Goal: Information Seeking & Learning: Learn about a topic

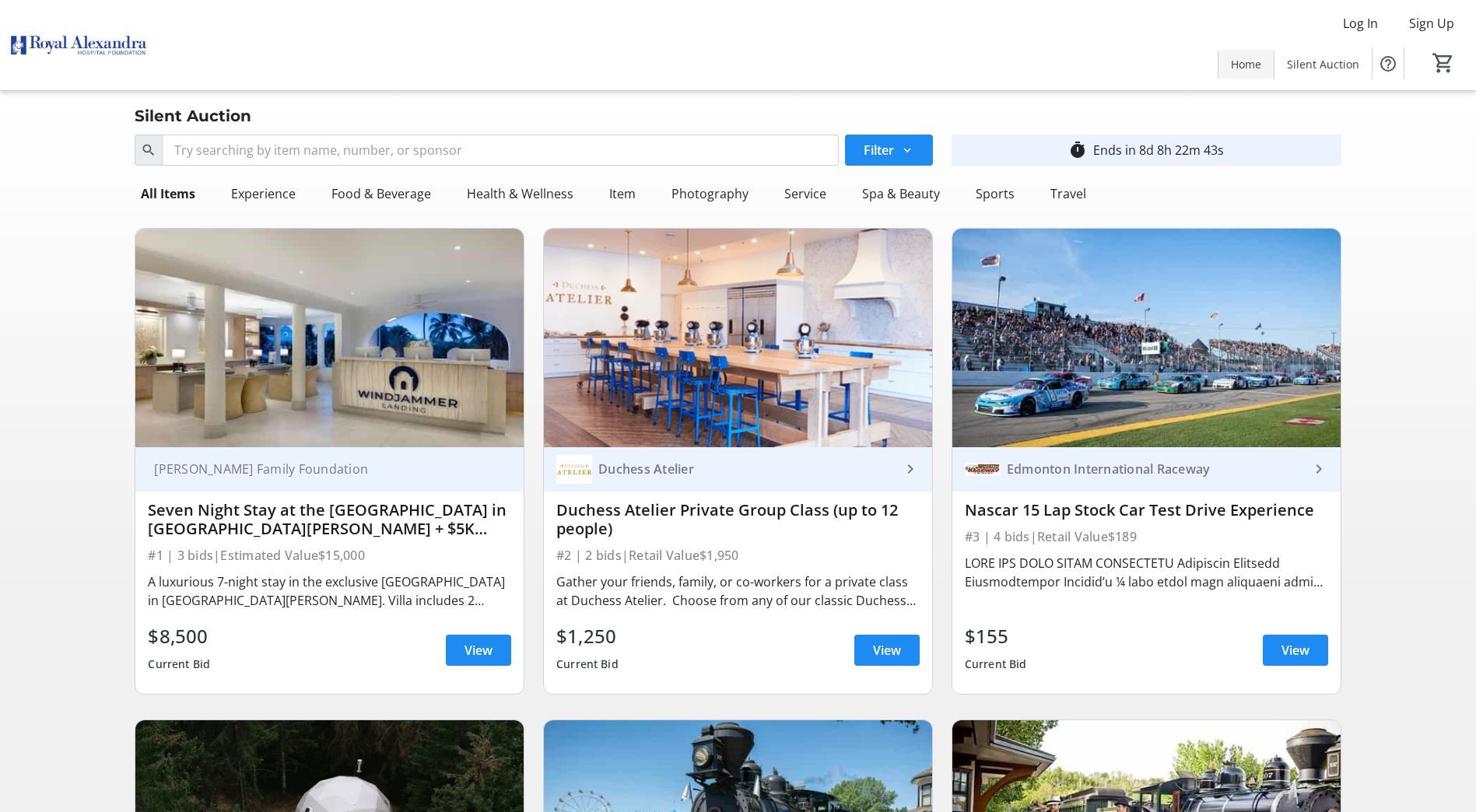
click at [1235, 67] on span "Home" at bounding box center [1245, 64] width 30 height 16
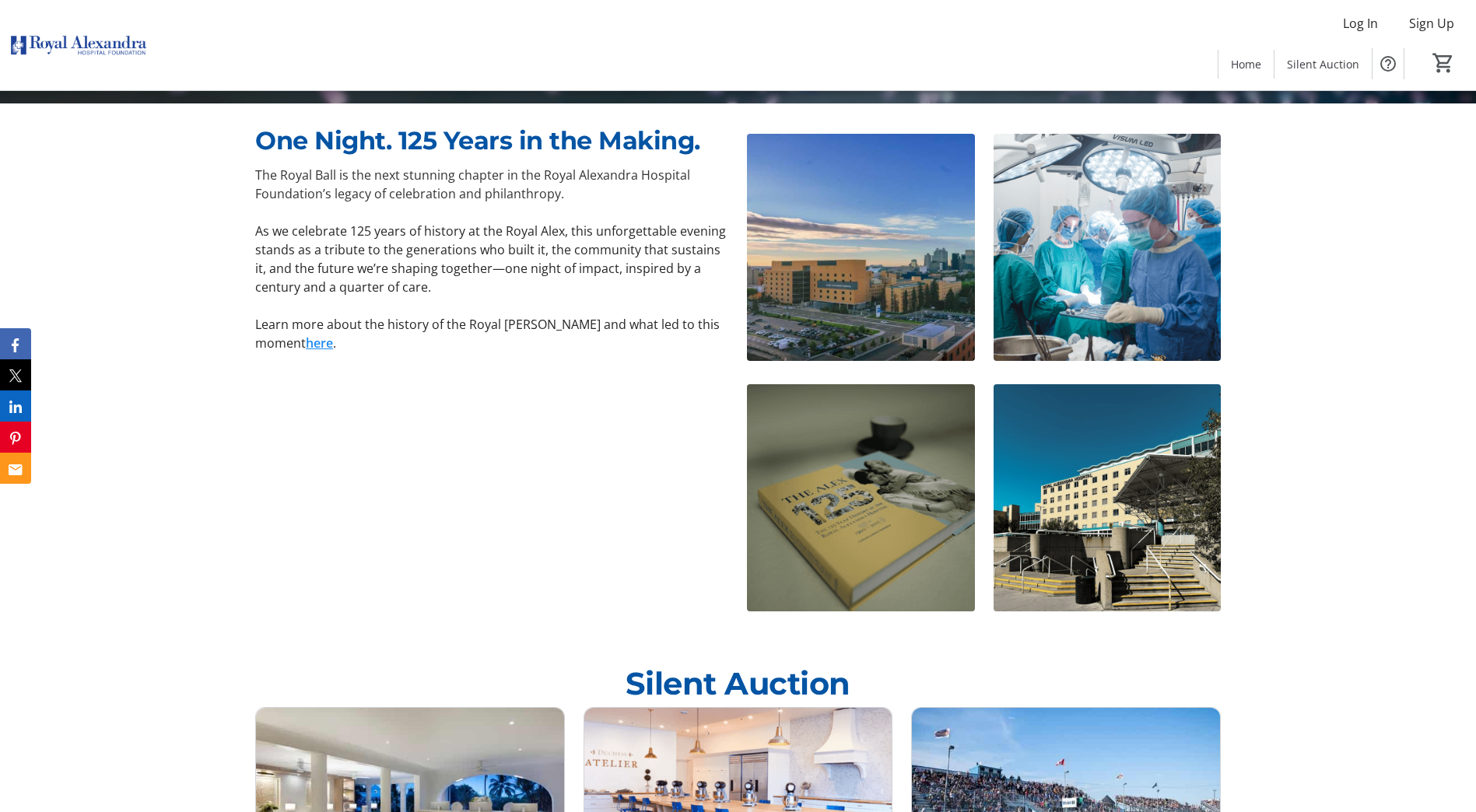
scroll to position [707, 0]
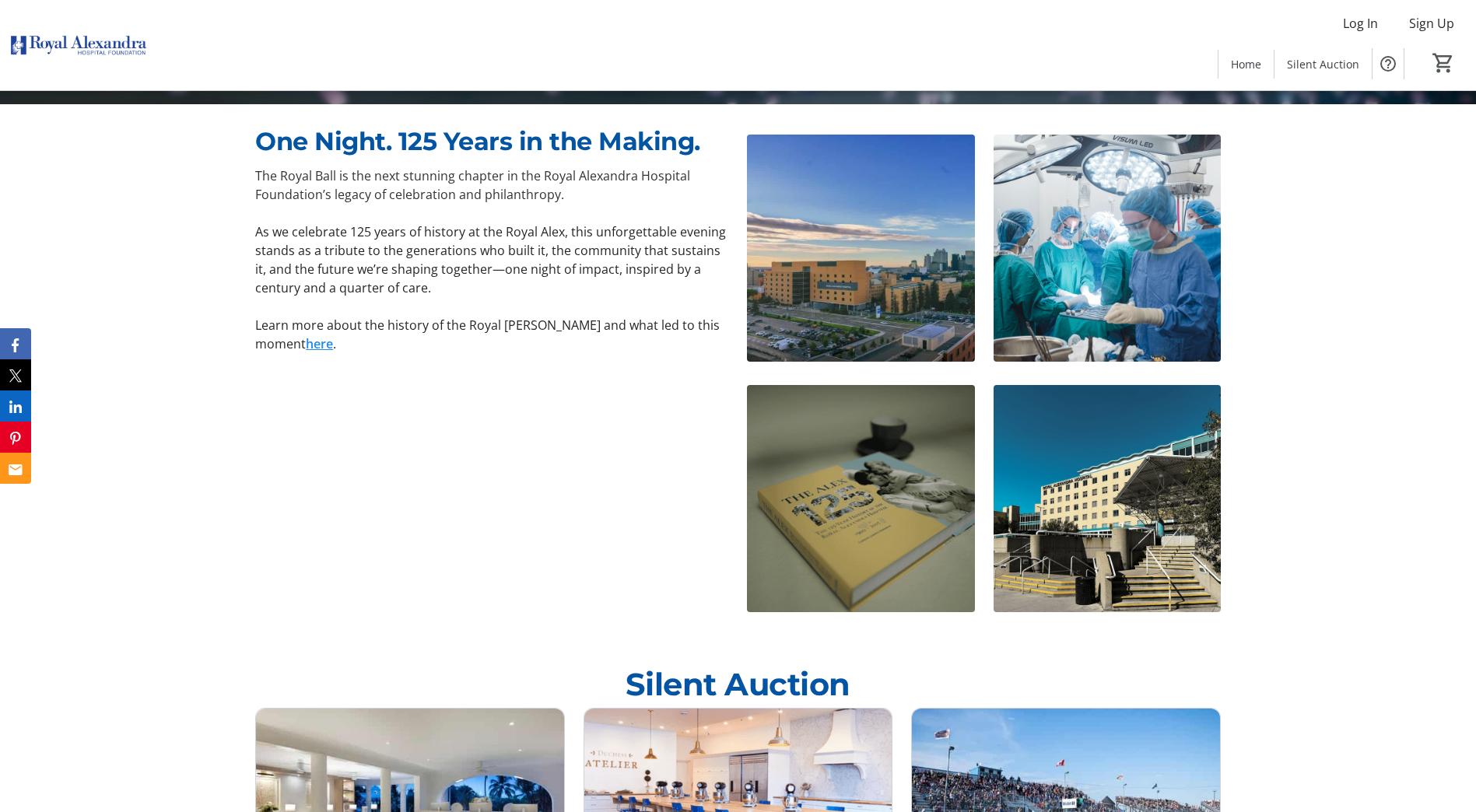
click at [305, 342] on link "here" at bounding box center [318, 343] width 27 height 17
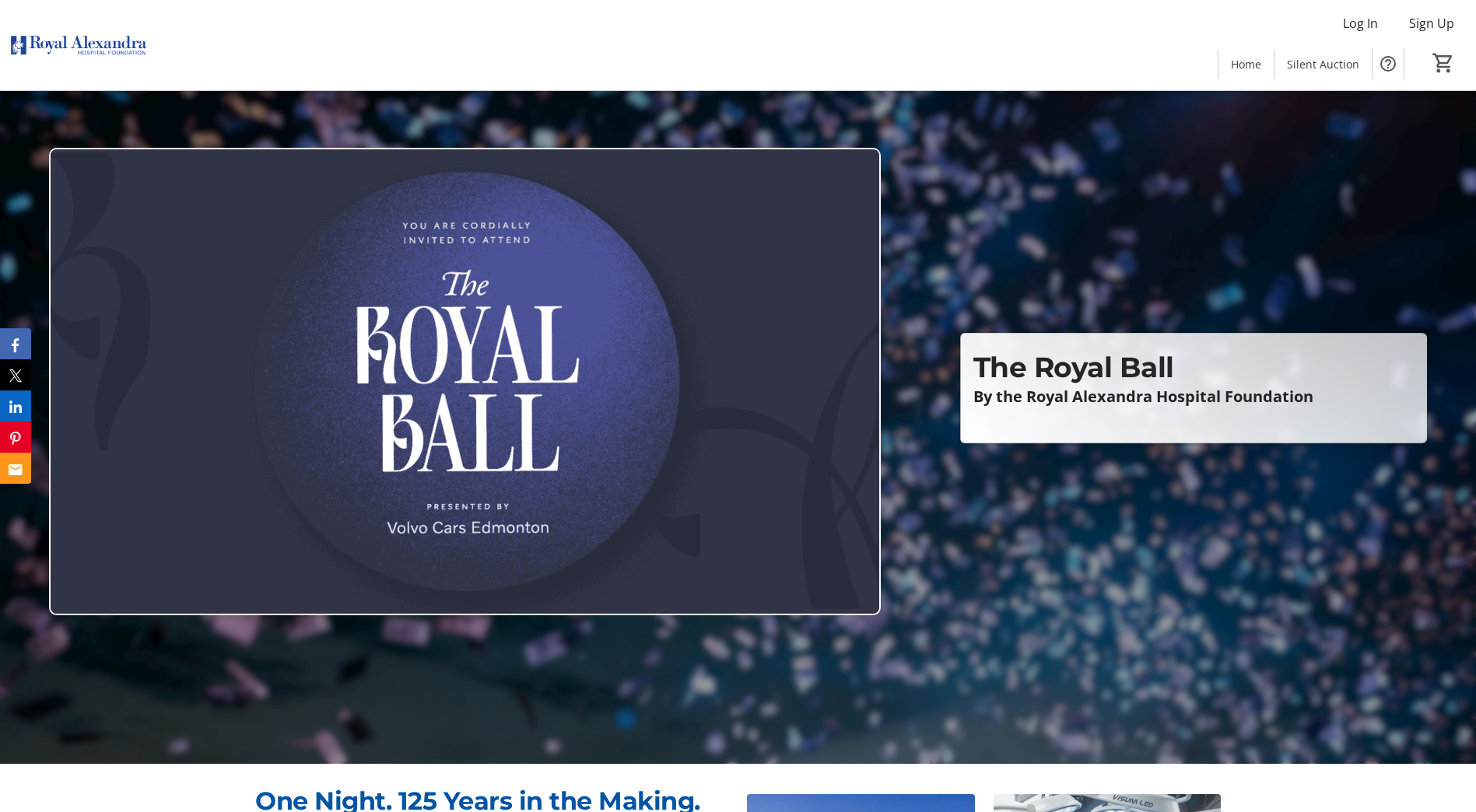
scroll to position [0, 0]
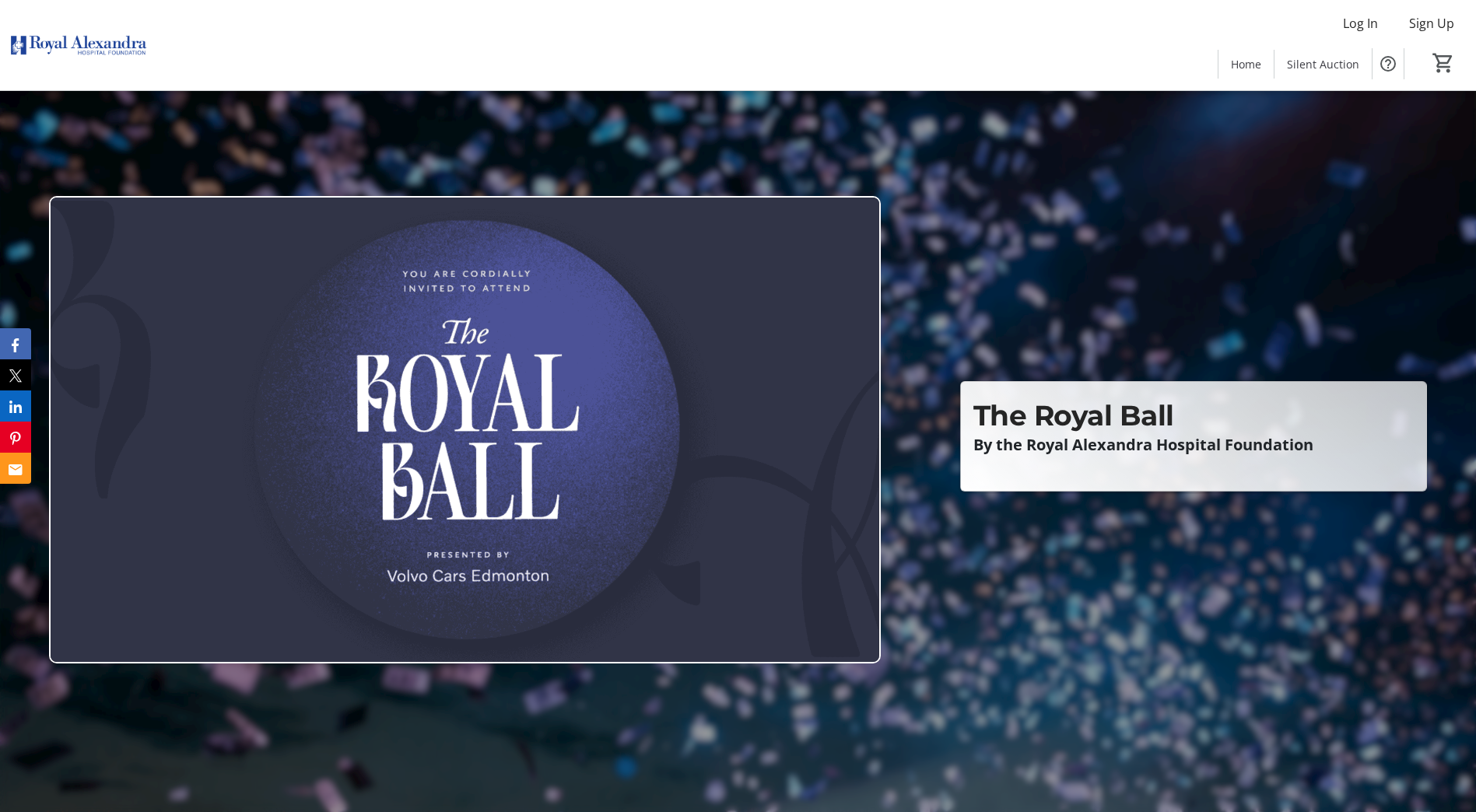
click at [687, 404] on img at bounding box center [464, 429] width 831 height 468
click at [1239, 62] on span "Home" at bounding box center [1245, 64] width 30 height 16
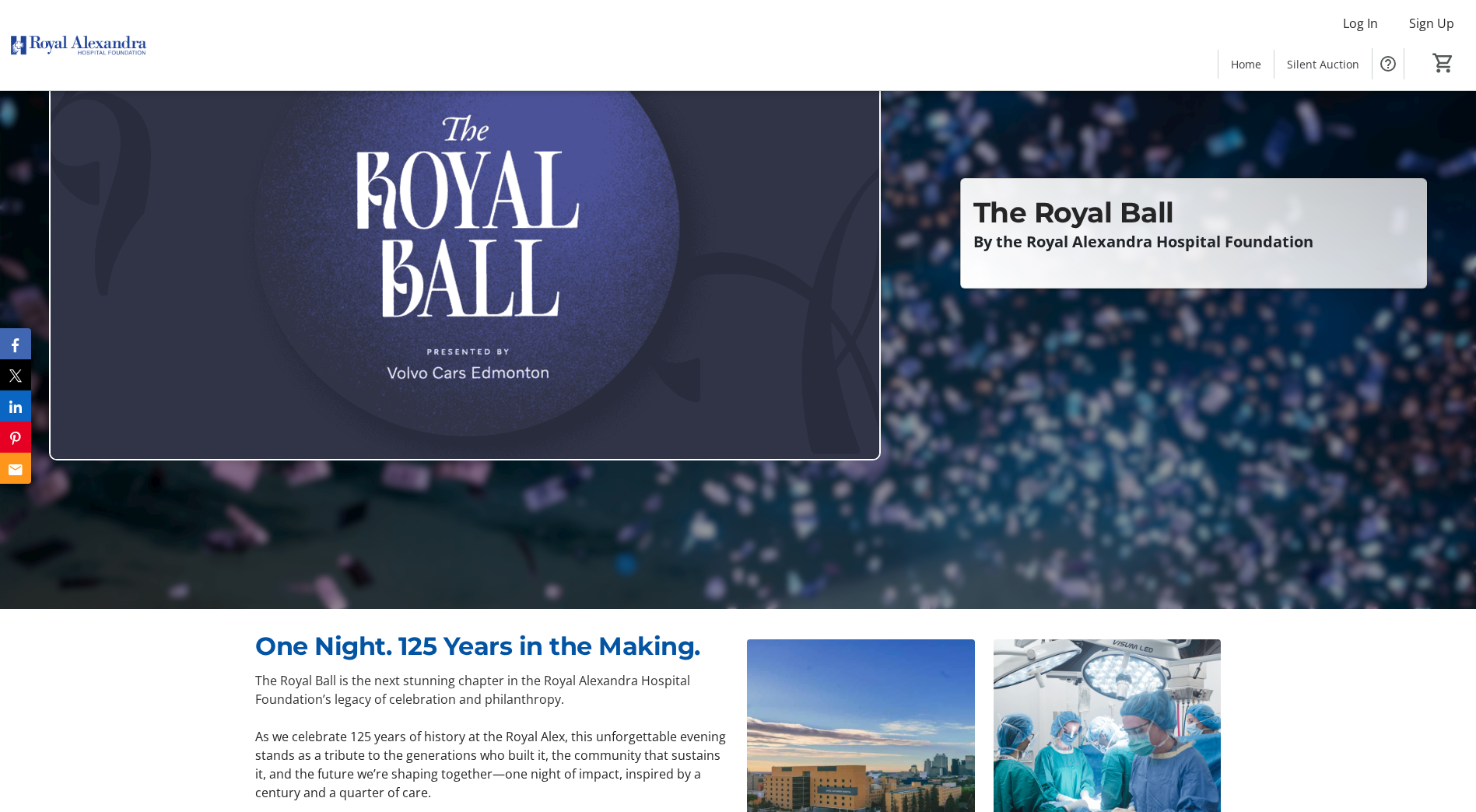
scroll to position [189, 0]
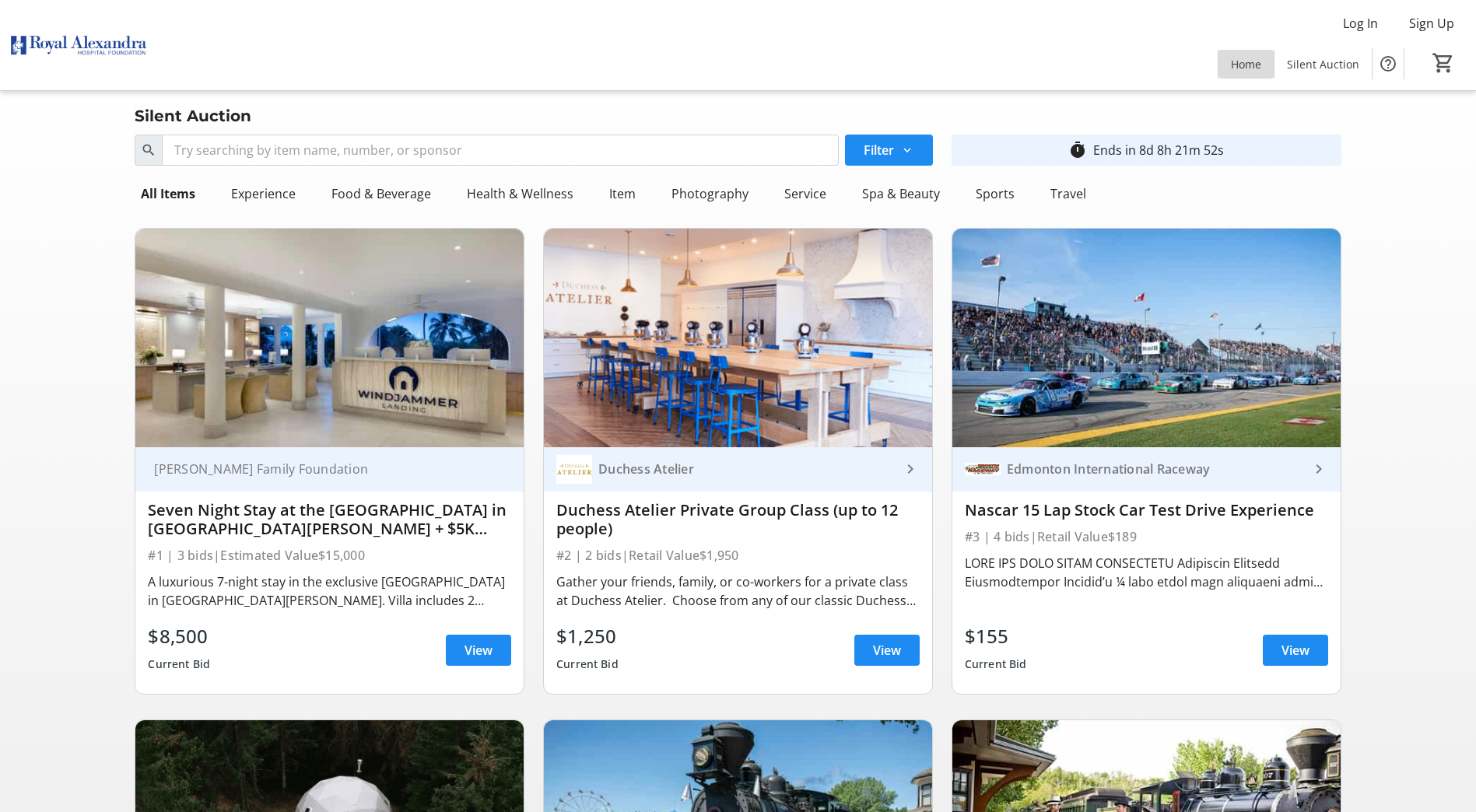
click at [1247, 68] on span "Home" at bounding box center [1245, 64] width 30 height 16
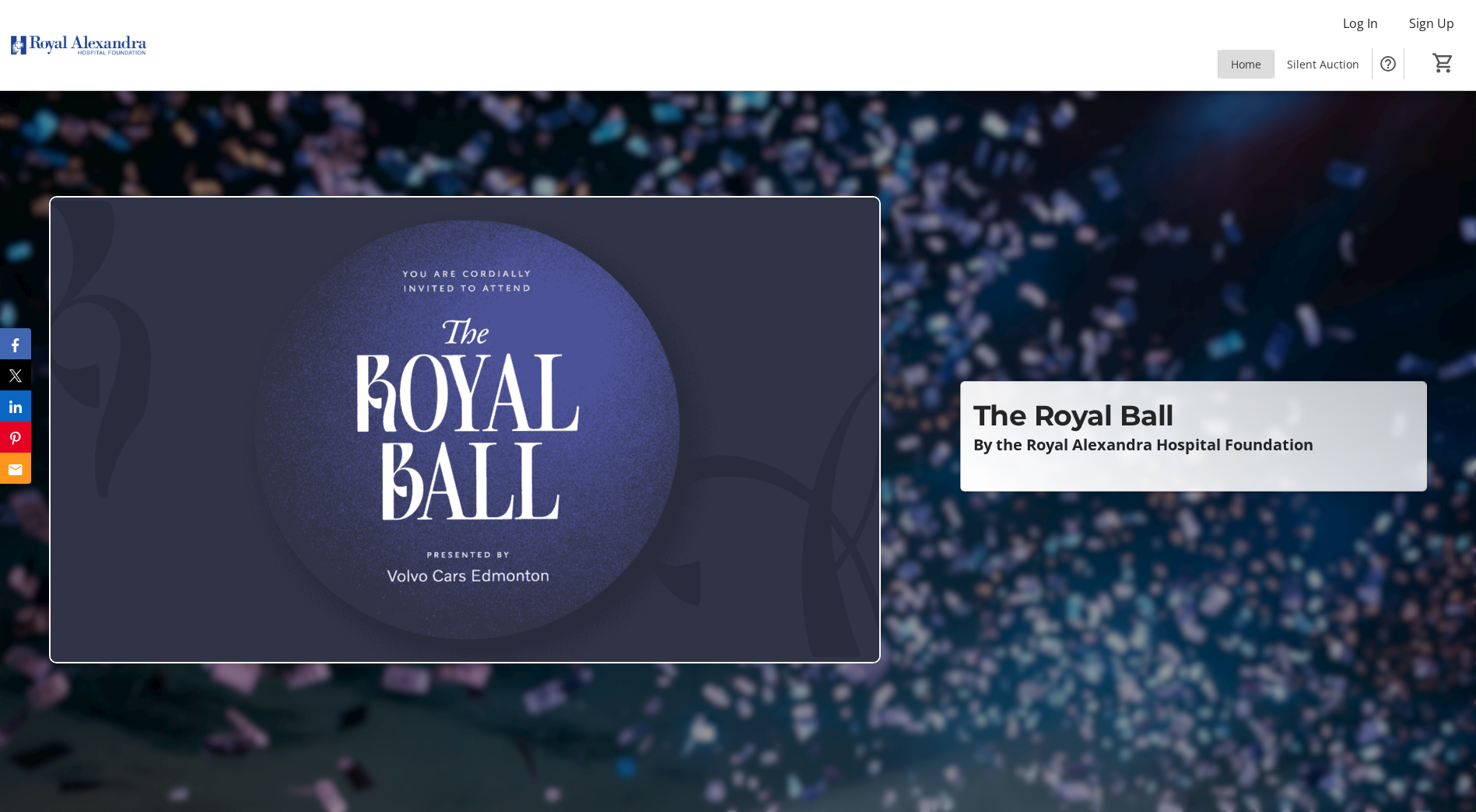
click at [1234, 62] on span "Home" at bounding box center [1245, 64] width 30 height 16
click at [863, 406] on img at bounding box center [464, 429] width 831 height 468
click at [1015, 431] on span "The Royal Ball" at bounding box center [1073, 415] width 201 height 34
click at [126, 50] on img at bounding box center [78, 45] width 139 height 78
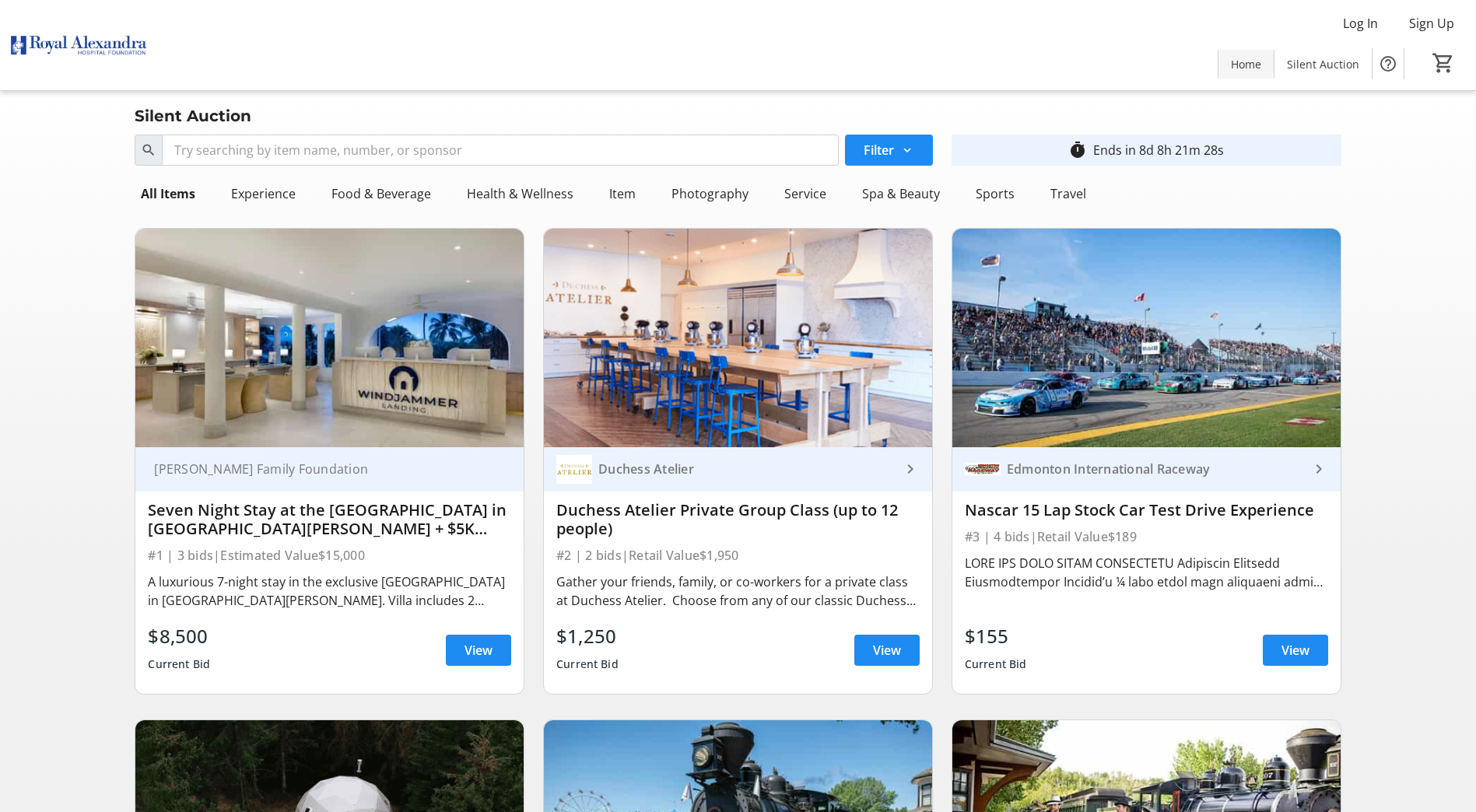
click at [1255, 53] on span at bounding box center [1245, 63] width 55 height 37
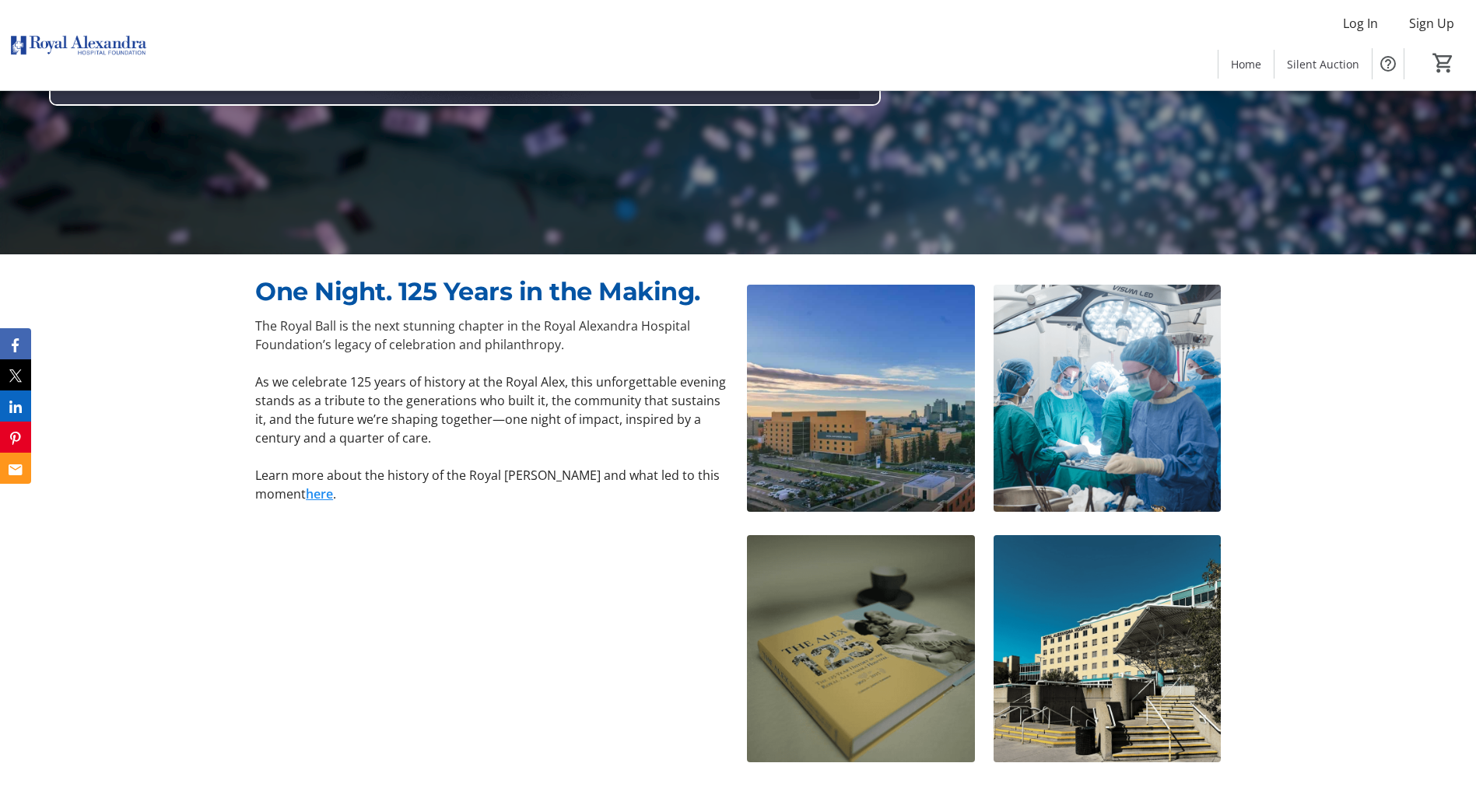
scroll to position [493, 0]
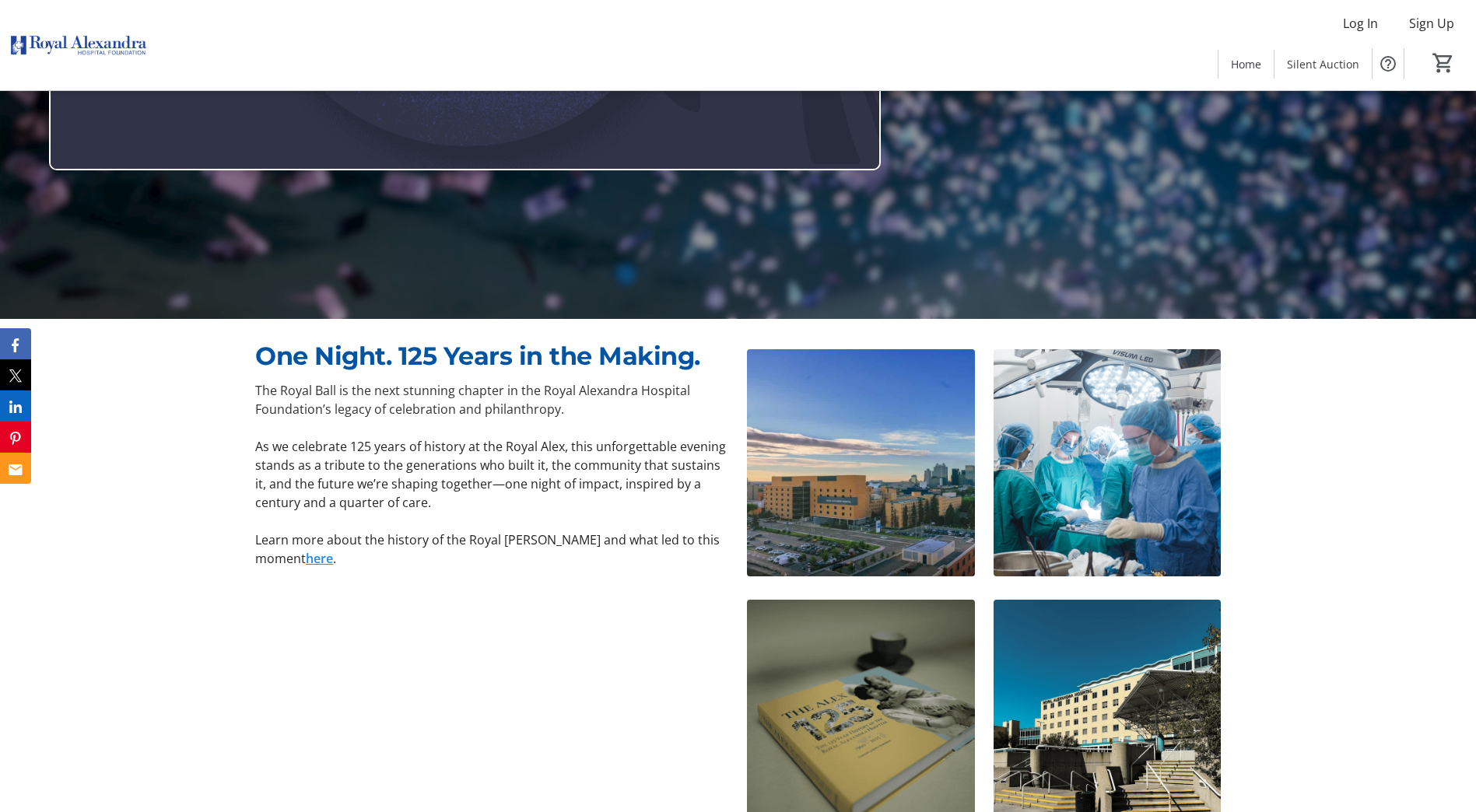
click at [305, 562] on link "here" at bounding box center [318, 558] width 27 height 17
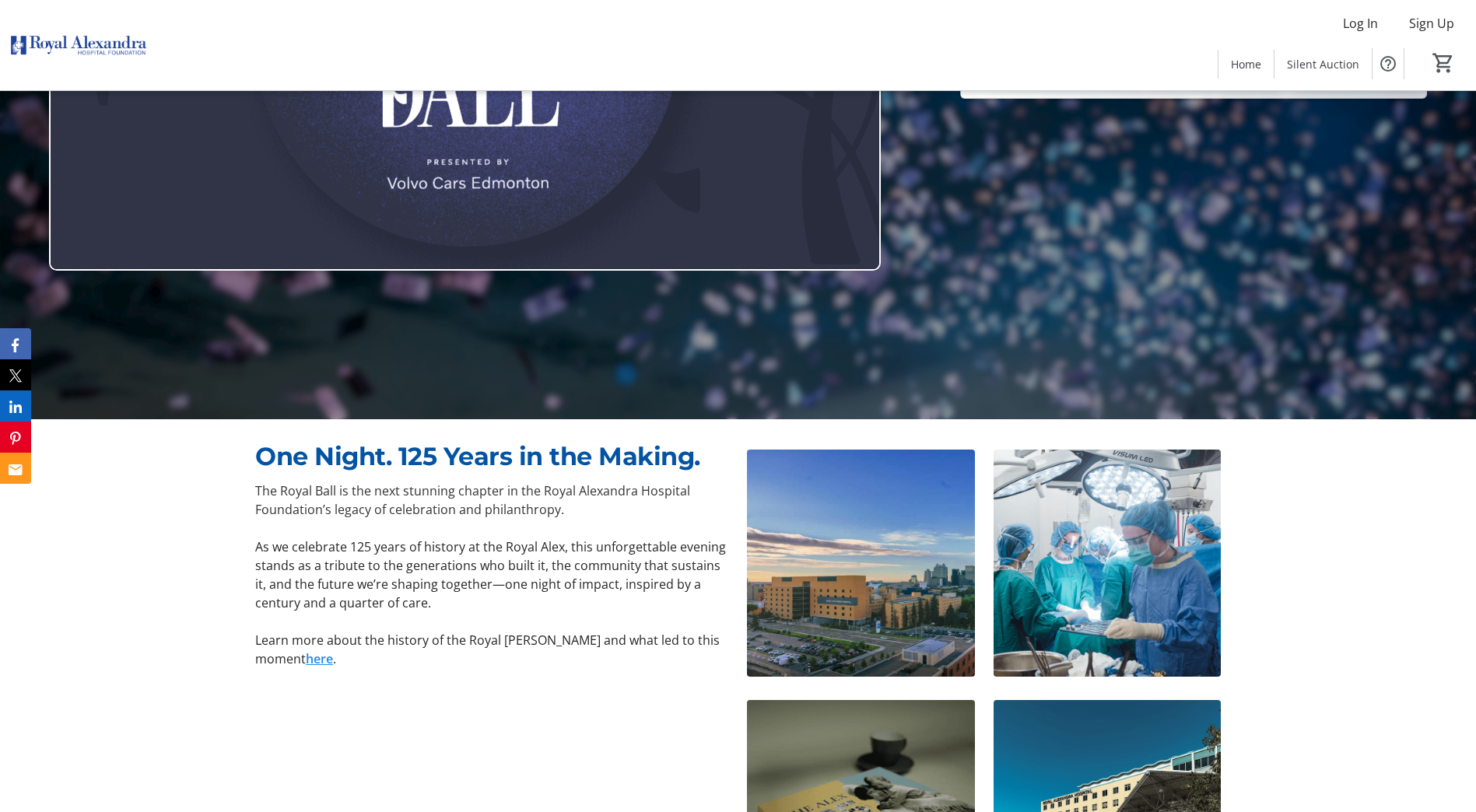
scroll to position [0, 0]
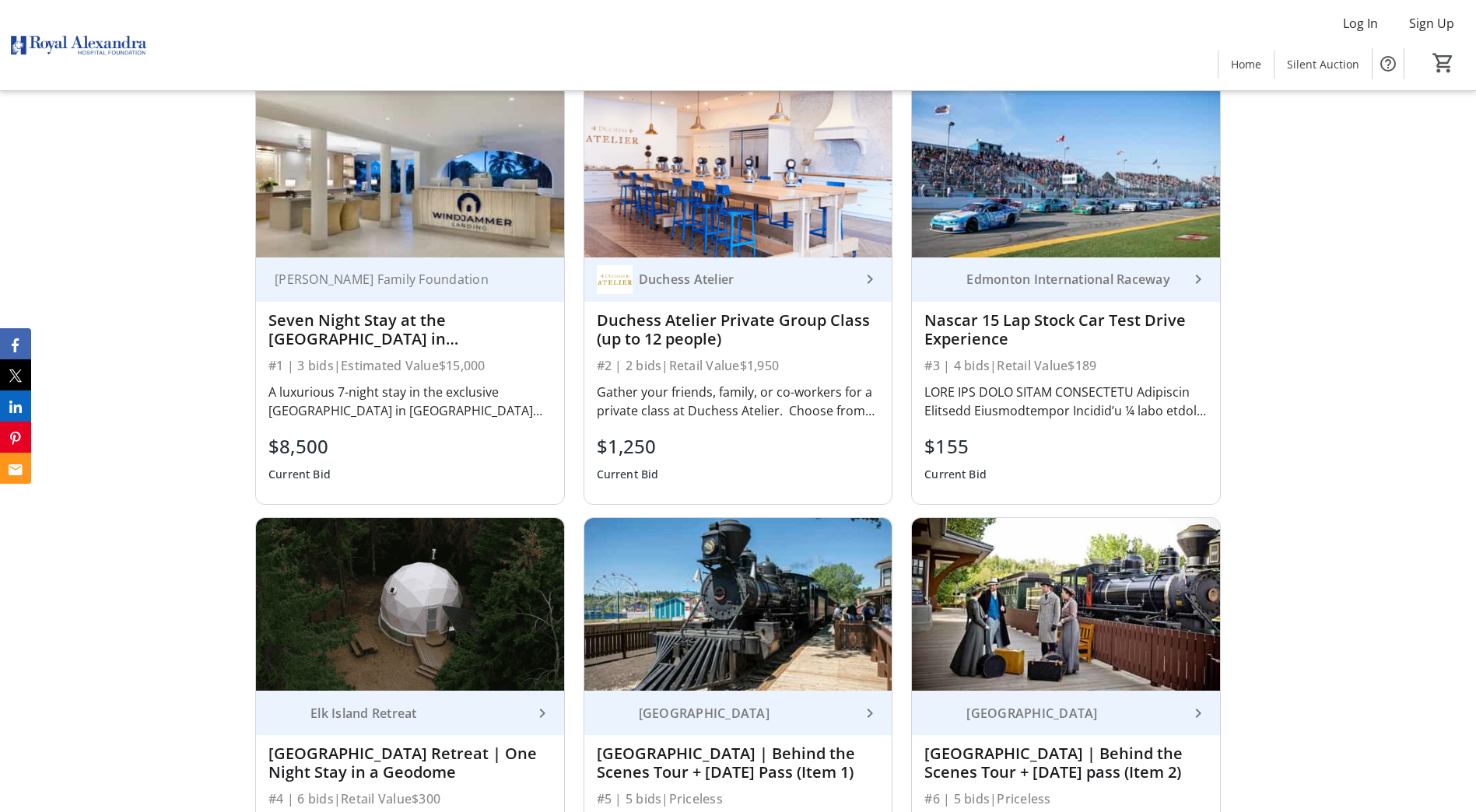
scroll to position [1336, 0]
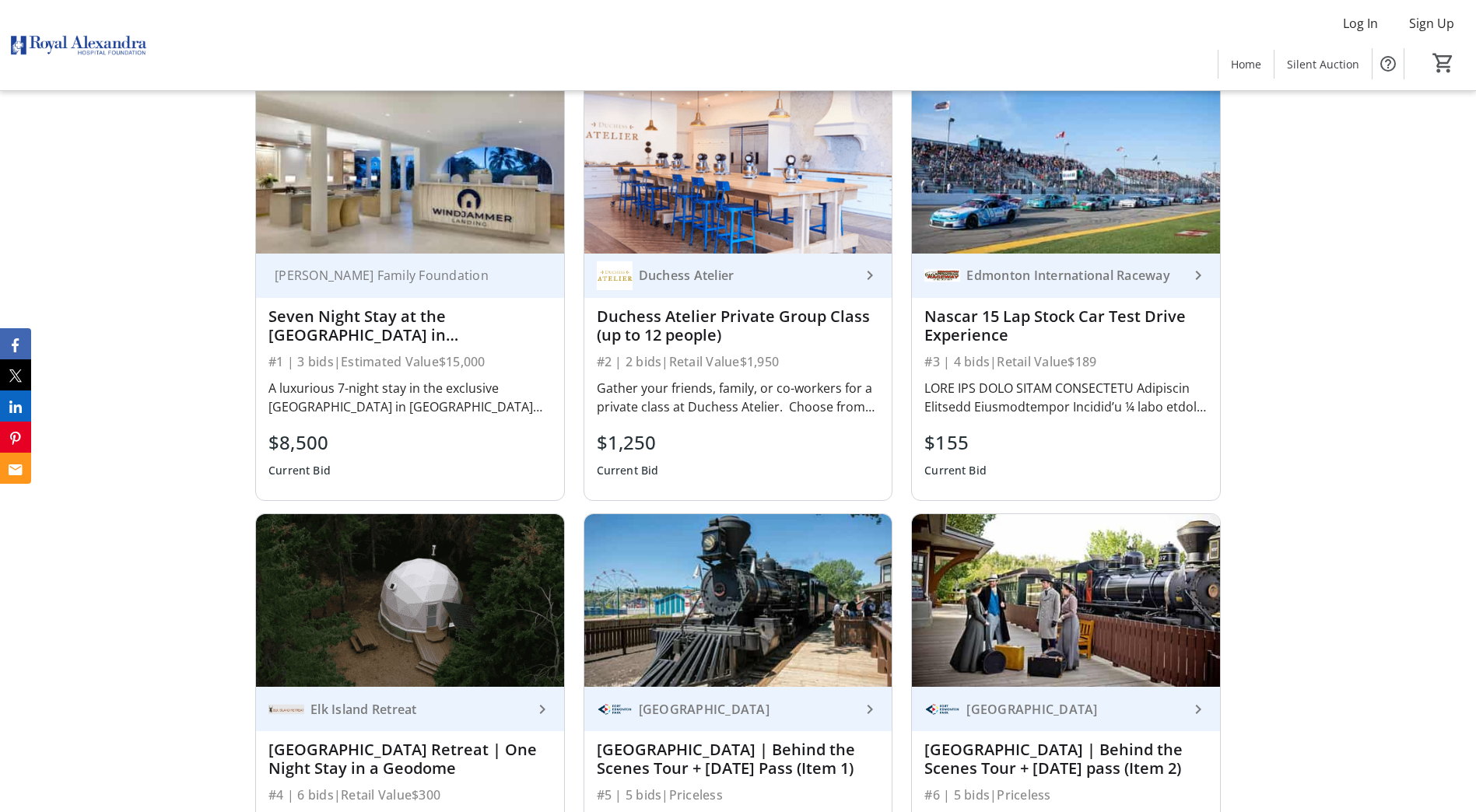
click at [358, 406] on div "A luxurious 7-night stay in the exclusive [GEOGRAPHIC_DATA] in [GEOGRAPHIC_DATA…" at bounding box center [410, 397] width 283 height 37
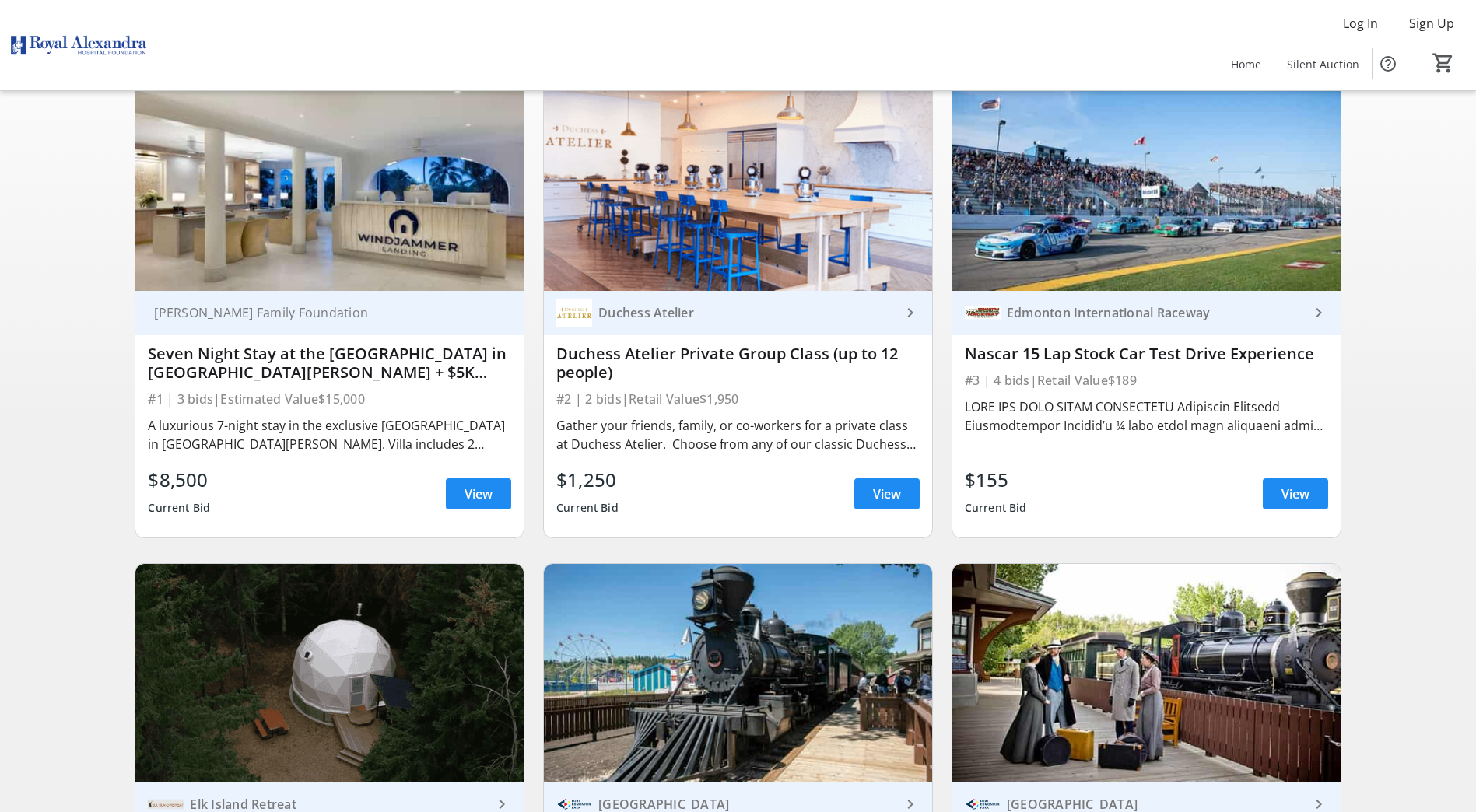
scroll to position [190, 0]
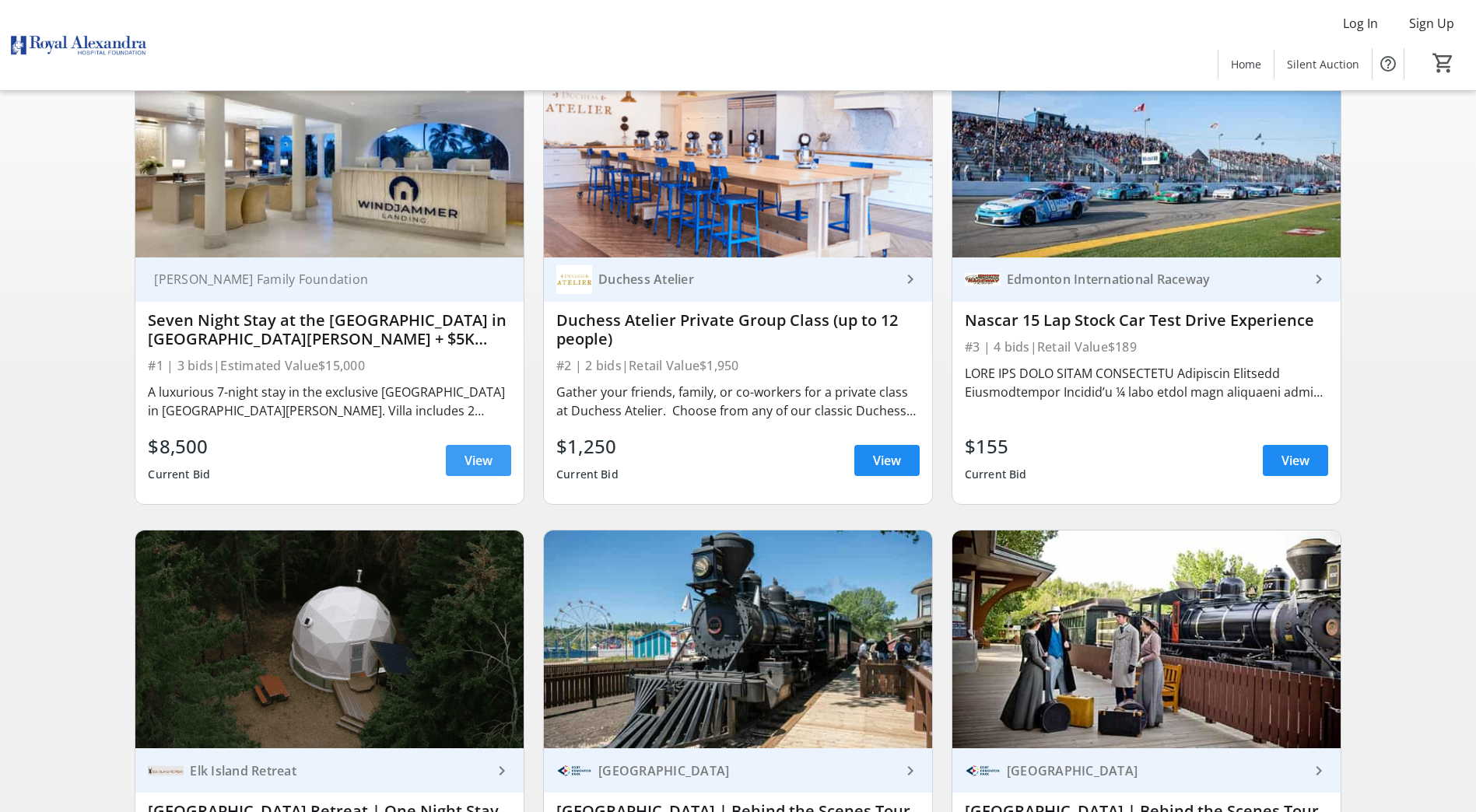
click at [461, 460] on span at bounding box center [478, 460] width 65 height 37
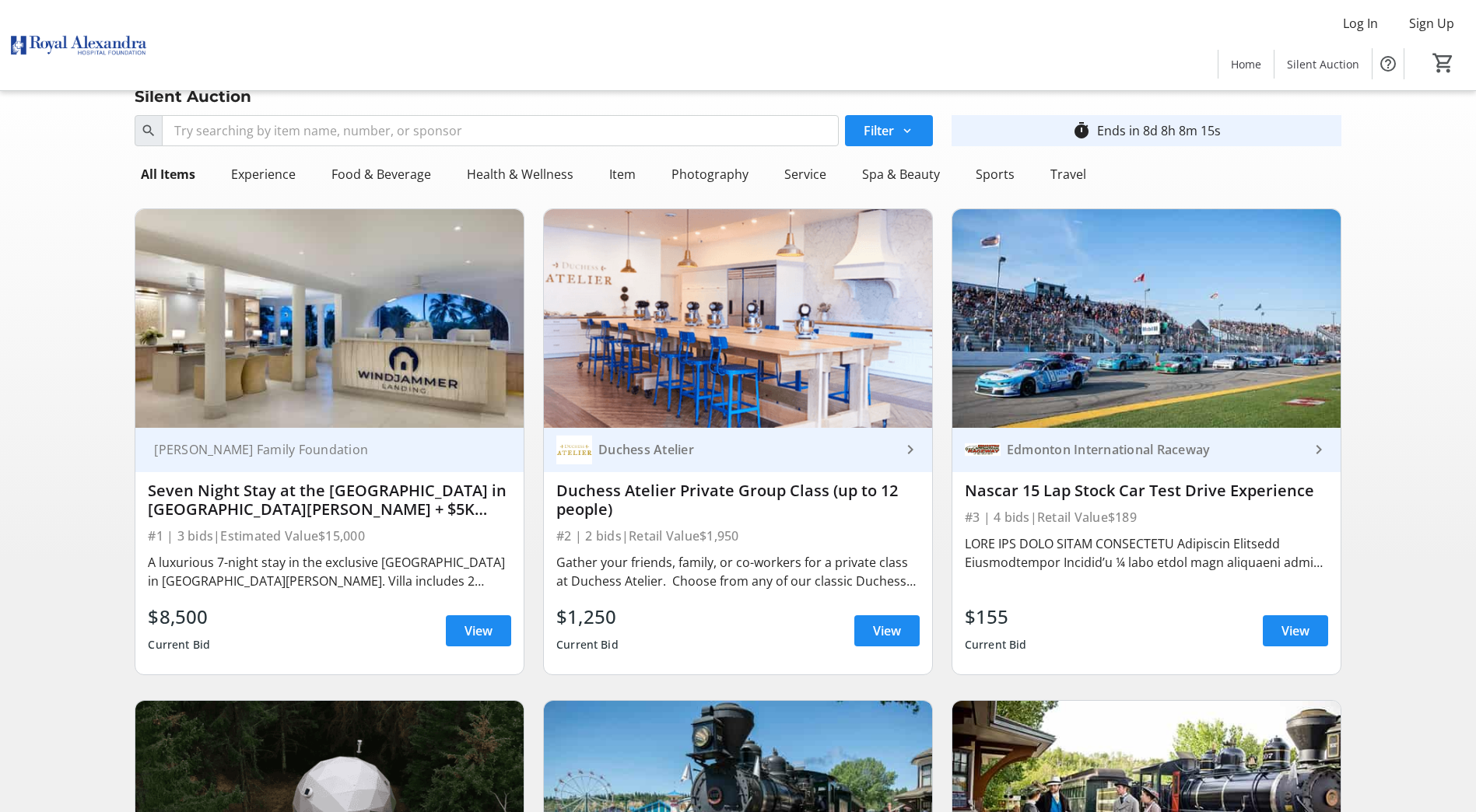
scroll to position [69, 0]
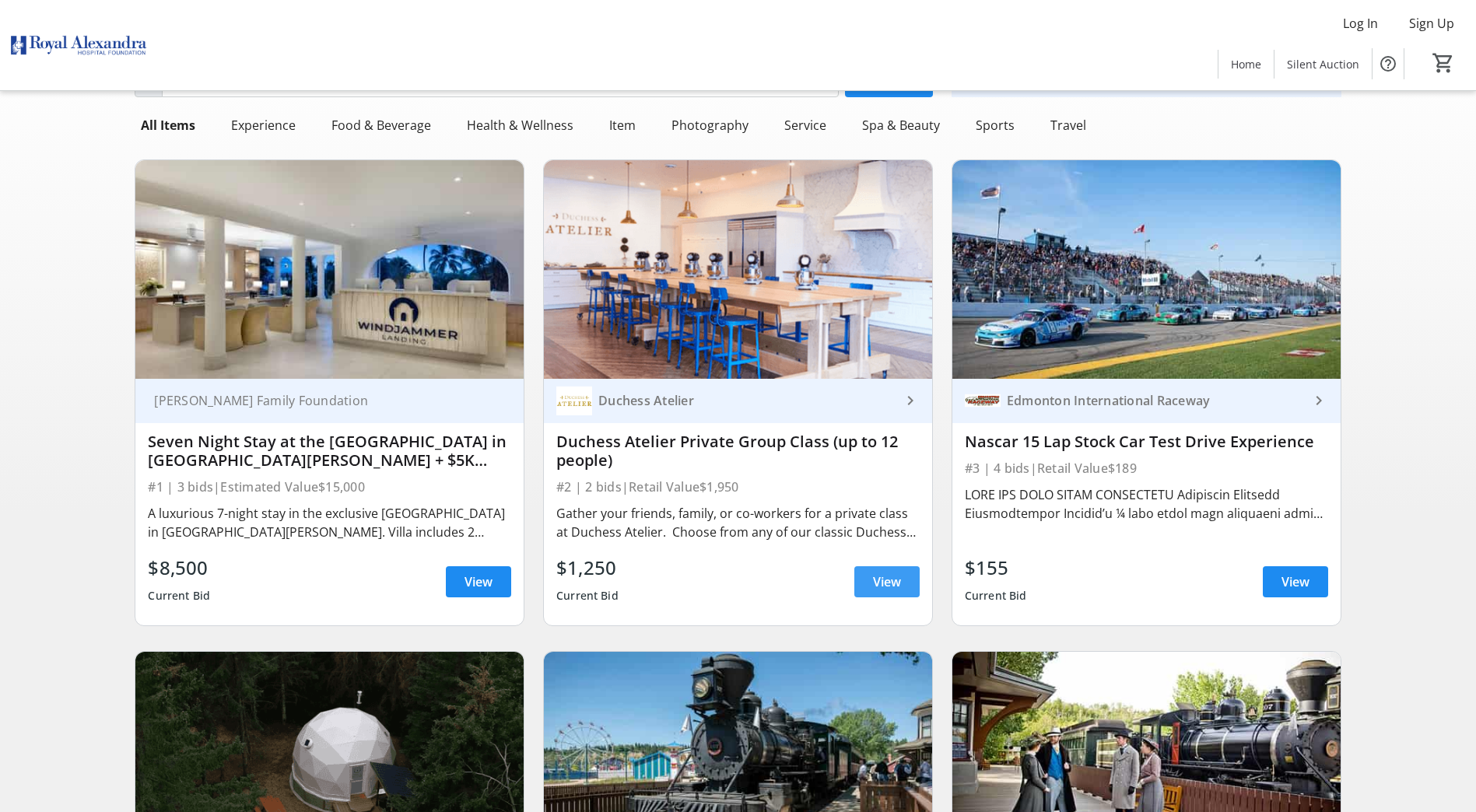
click at [879, 577] on span "View" at bounding box center [887, 582] width 28 height 19
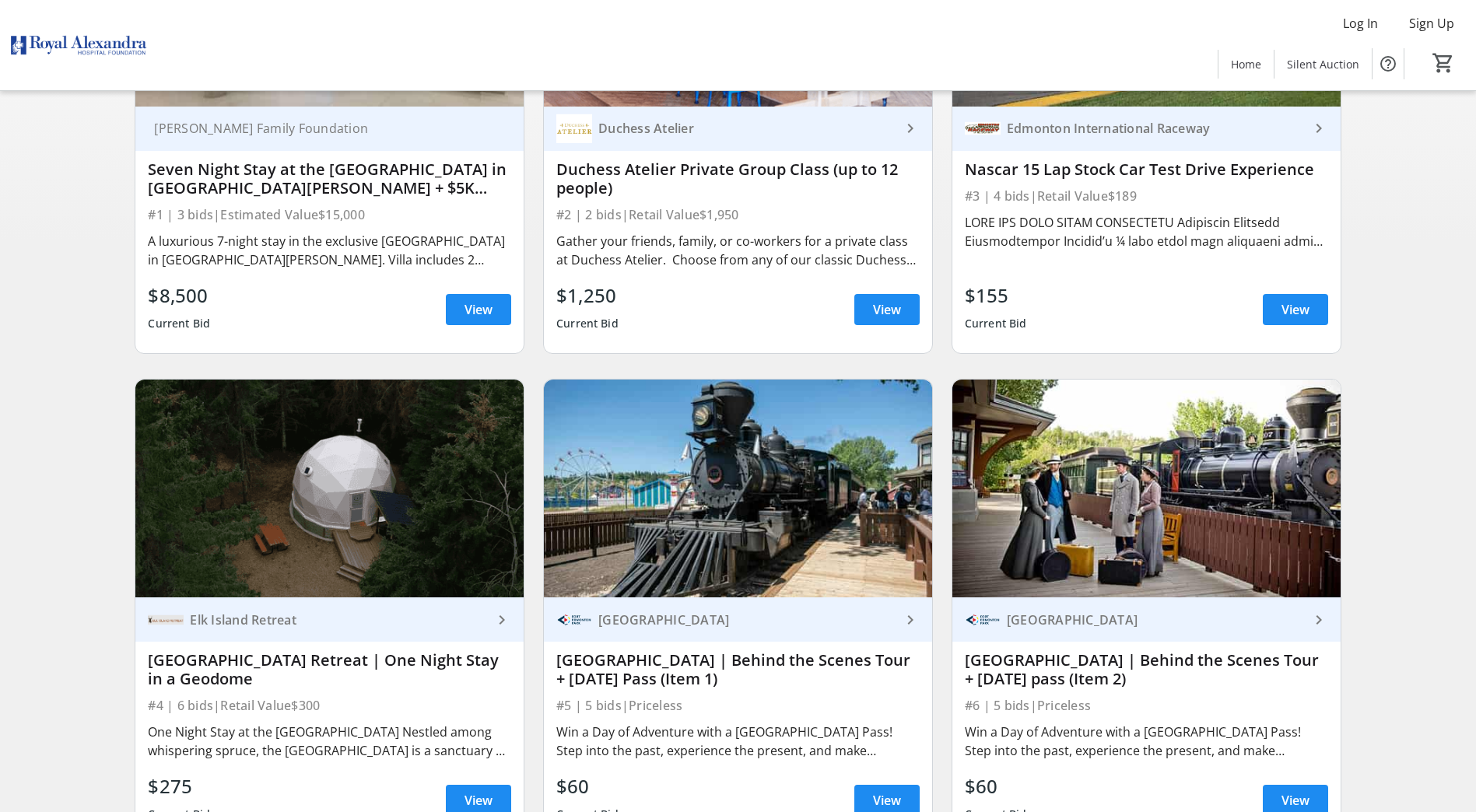
scroll to position [341, 0]
click at [1283, 312] on span "View" at bounding box center [1295, 308] width 28 height 19
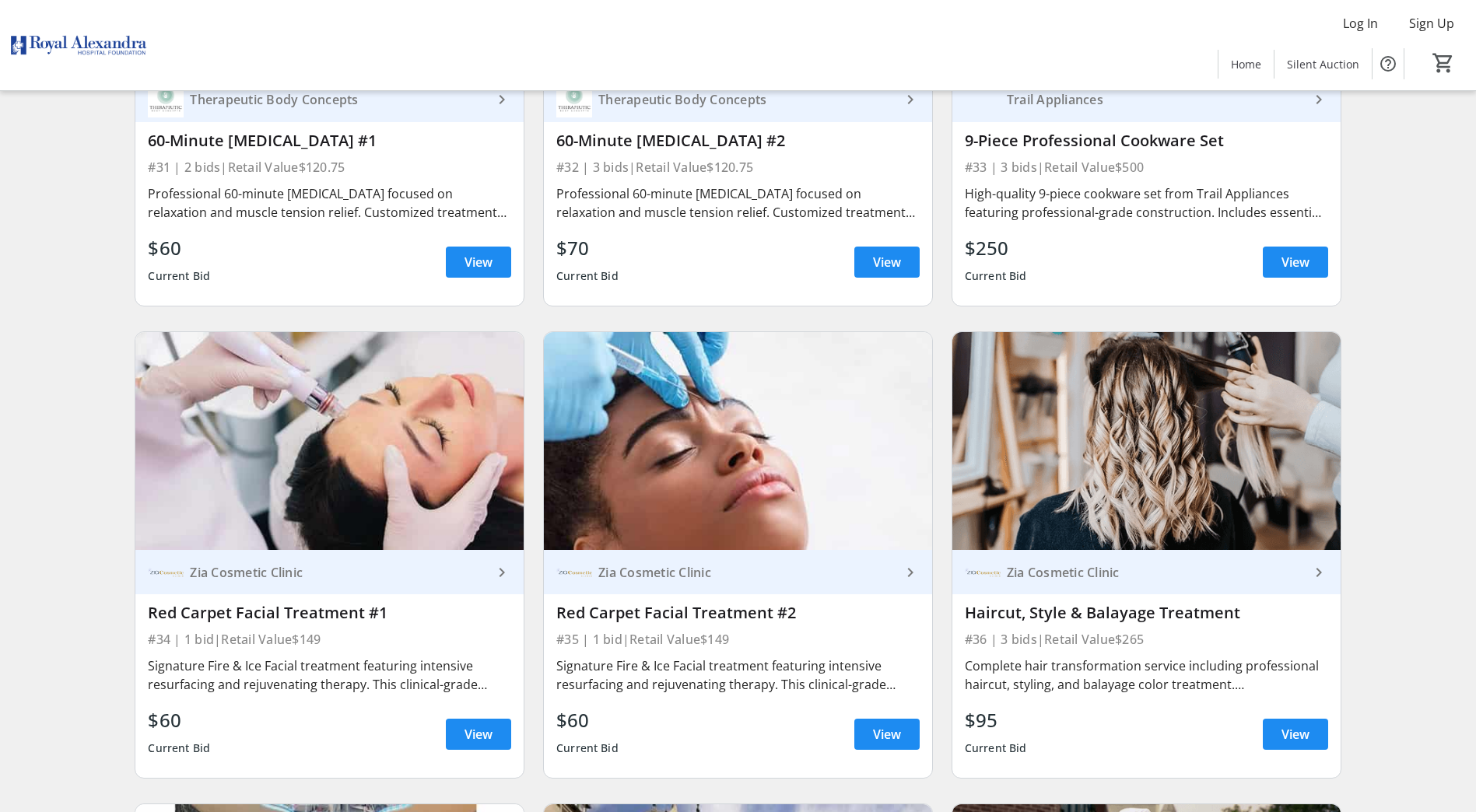
scroll to position [5225, 0]
